Goal: Transaction & Acquisition: Purchase product/service

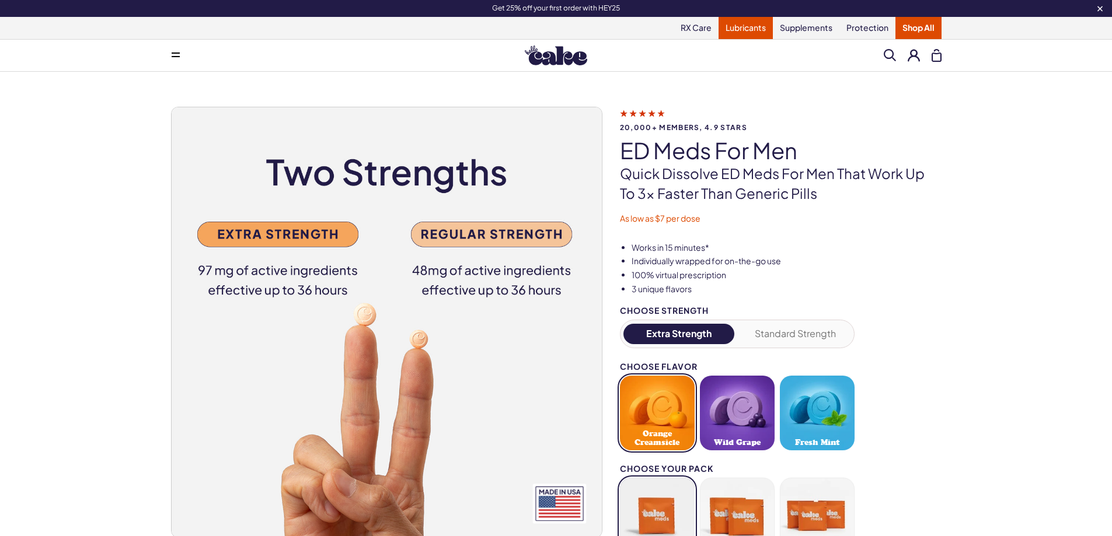
click at [739, 26] on link "Lubricants" at bounding box center [745, 28] width 54 height 22
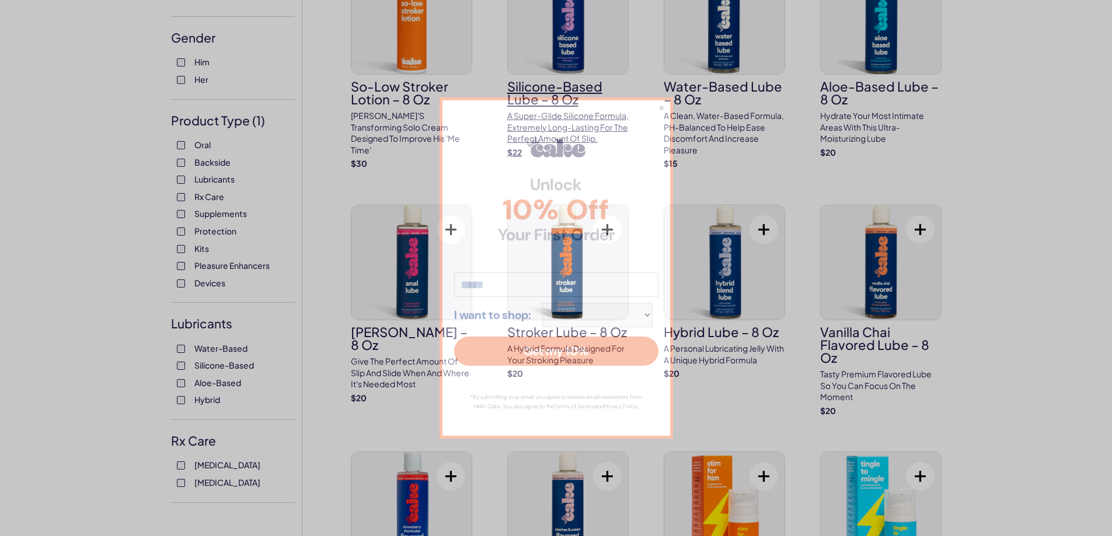
scroll to position [156, 0]
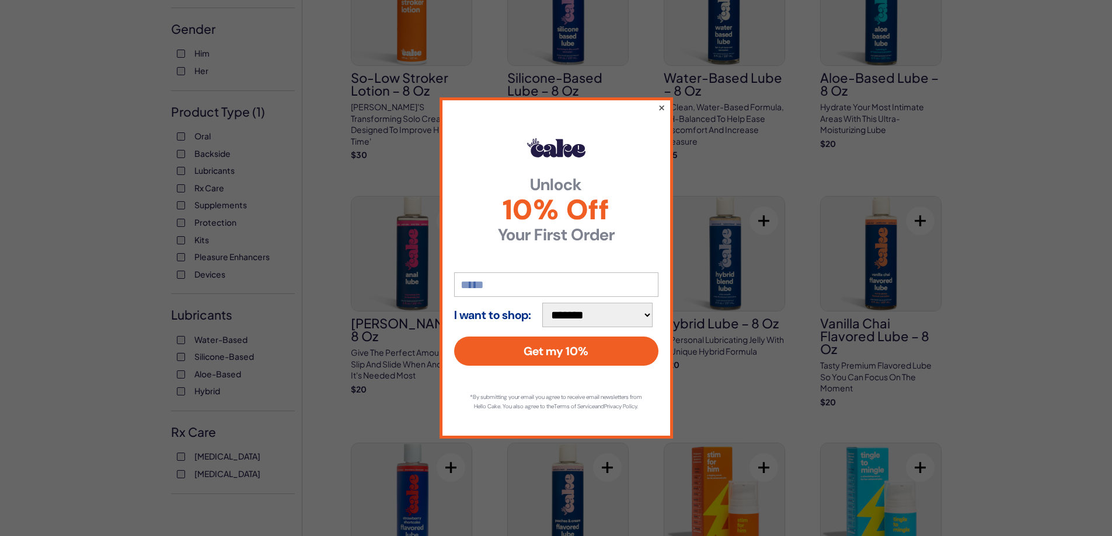
click at [660, 103] on button "×" at bounding box center [661, 107] width 8 height 14
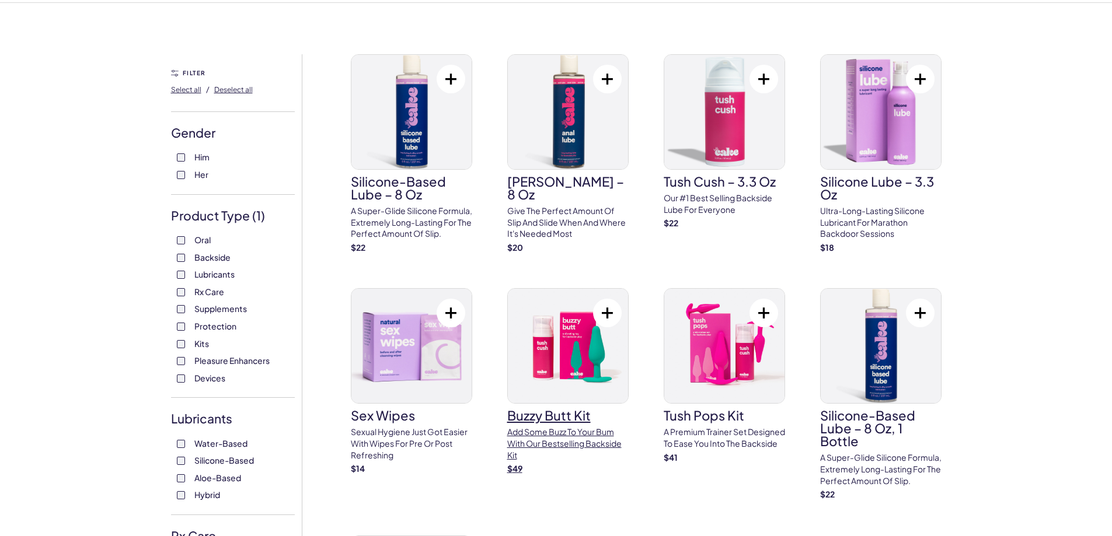
scroll to position [78, 0]
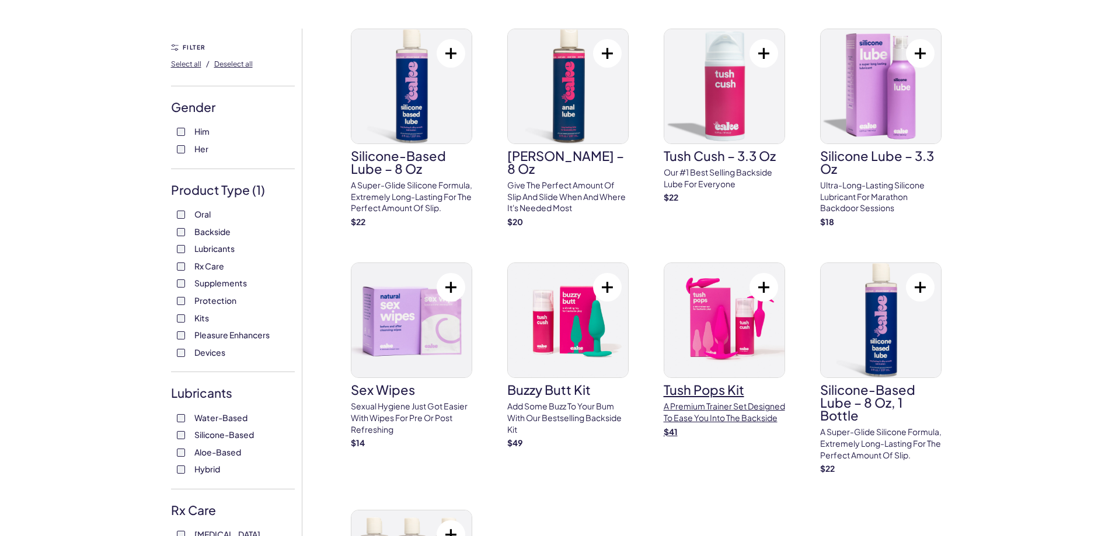
click at [700, 396] on h3 "tush pops kit" at bounding box center [723, 389] width 121 height 13
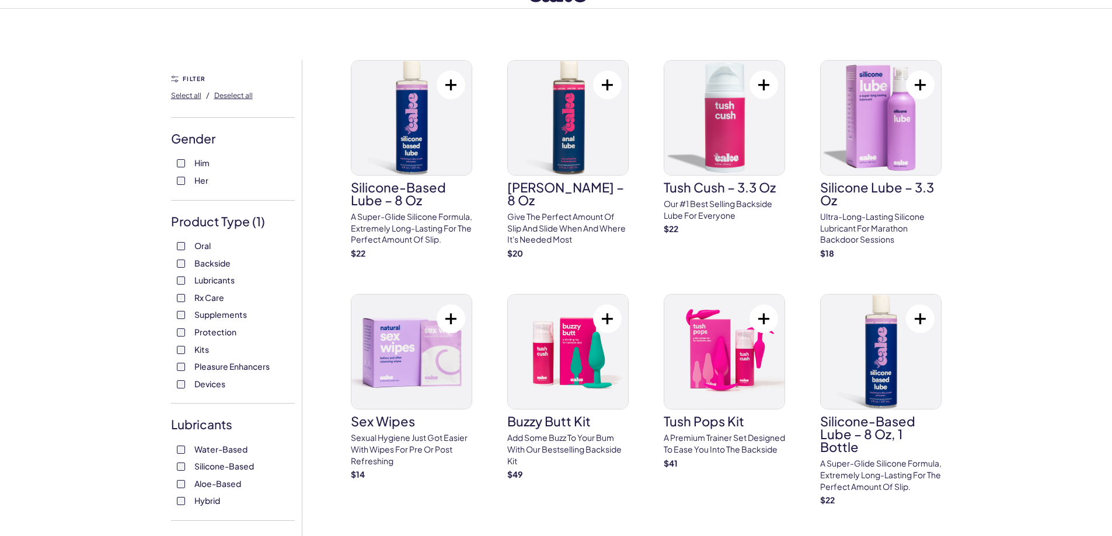
scroll to position [0, 0]
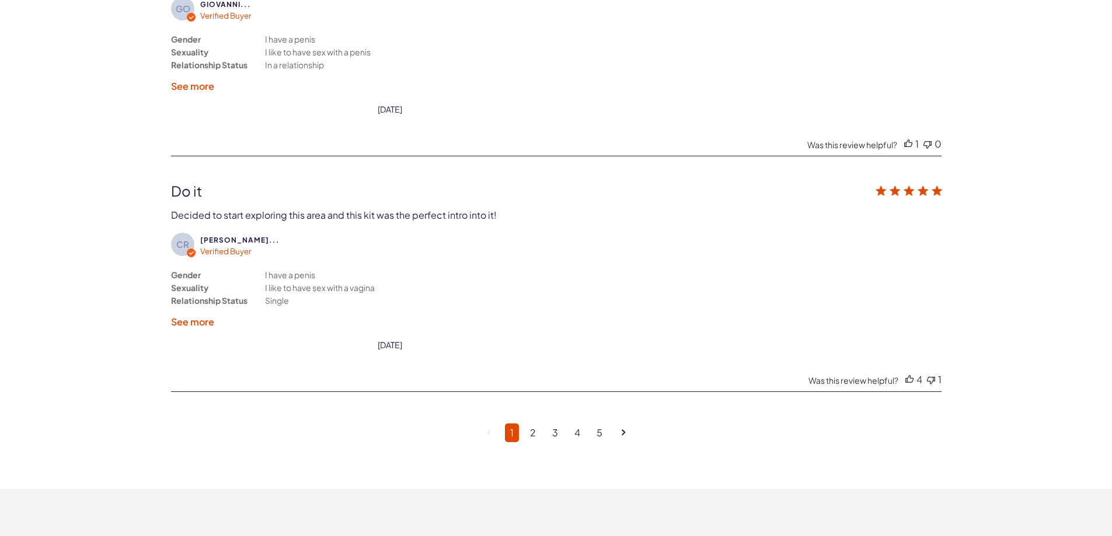
scroll to position [3423, 0]
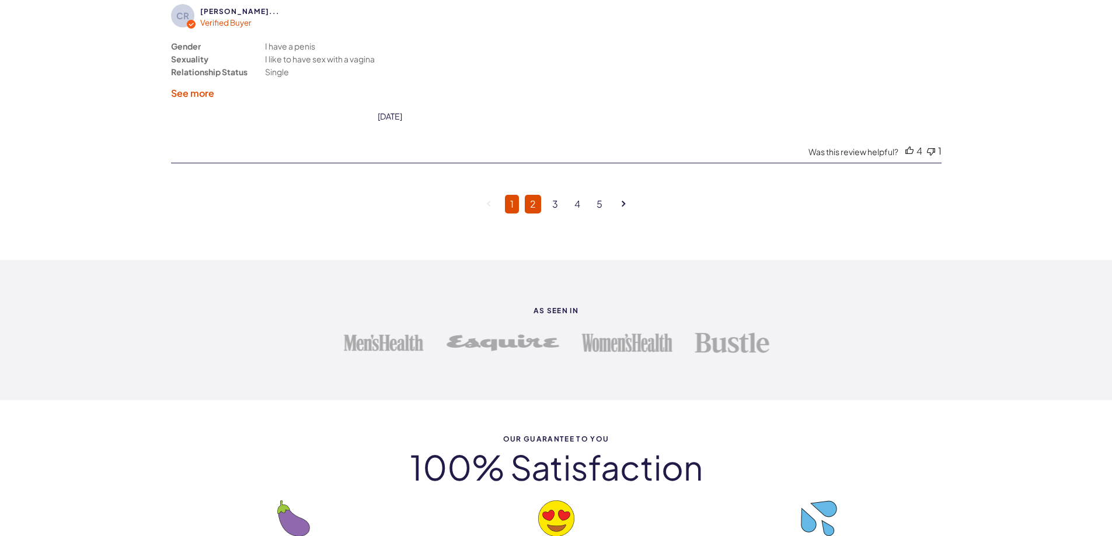
click at [533, 206] on link "2" at bounding box center [533, 204] width 16 height 19
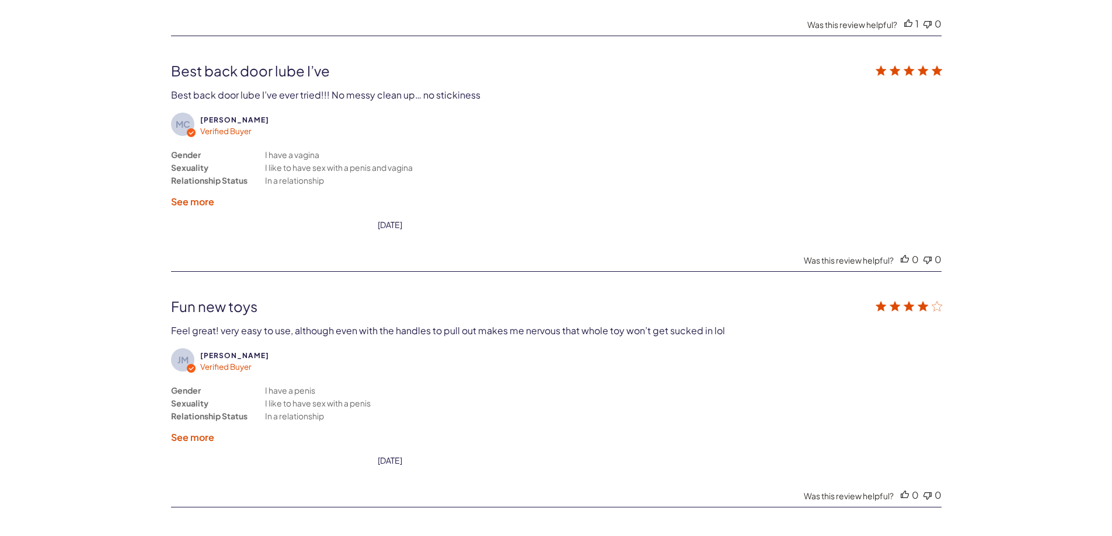
scroll to position [2877, 0]
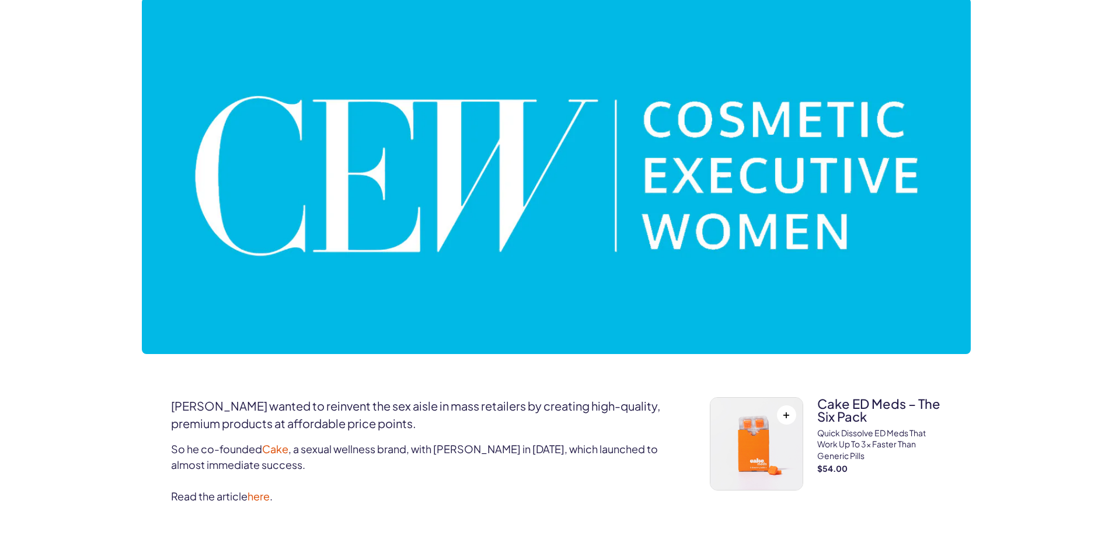
scroll to position [78, 0]
